Goal: Task Accomplishment & Management: Manage account settings

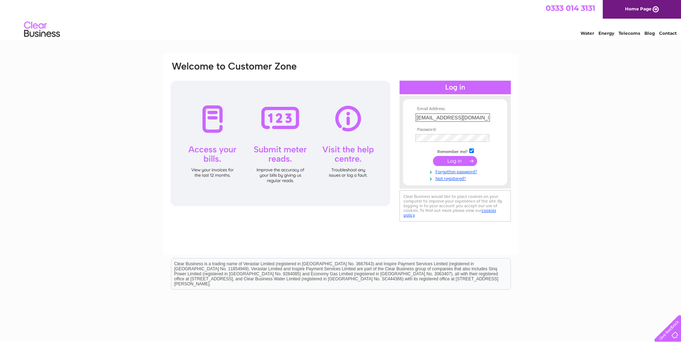
click at [453, 157] on input "submit" at bounding box center [455, 161] width 44 height 10
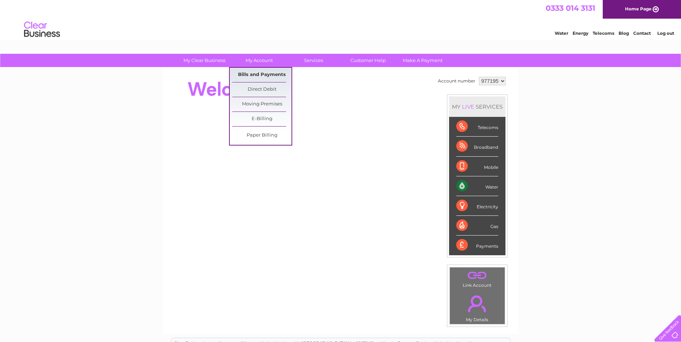
click at [255, 75] on link "Bills and Payments" at bounding box center [261, 75] width 59 height 14
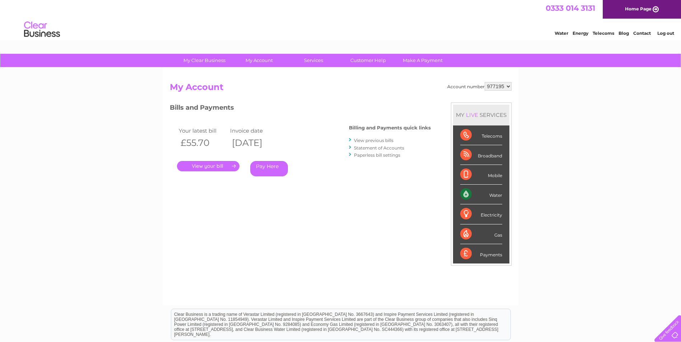
click at [211, 164] on link "." at bounding box center [208, 166] width 62 height 10
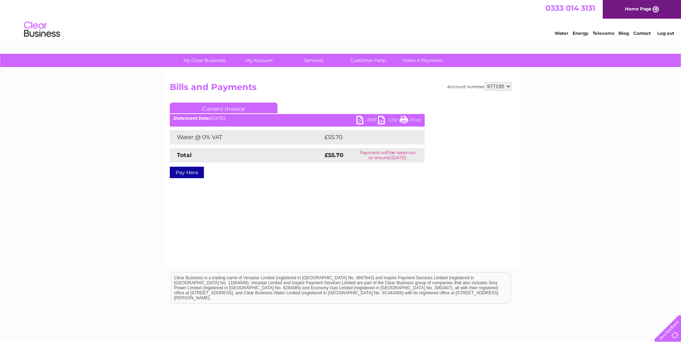
click at [360, 120] on link "PDF" at bounding box center [367, 121] width 22 height 10
